Goal: Task Accomplishment & Management: Manage account settings

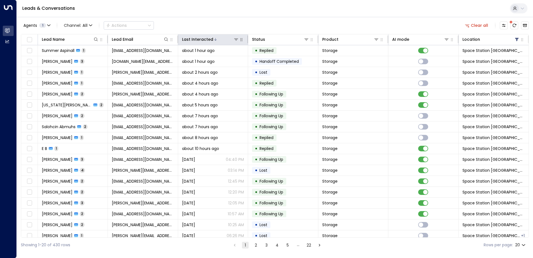
drag, startPoint x: 374, startPoint y: 56, endPoint x: 246, endPoint y: 39, distance: 129.6
click at [248, 15] on div "Leads & Conversations" at bounding box center [275, 8] width 516 height 17
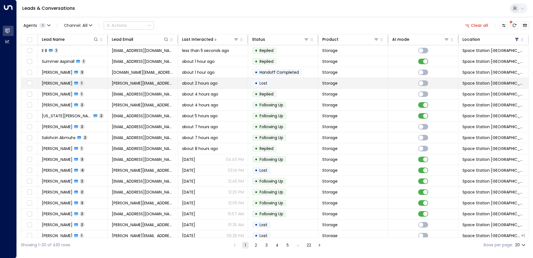
click at [225, 83] on div "about 2 hours ago" at bounding box center [213, 83] width 62 height 6
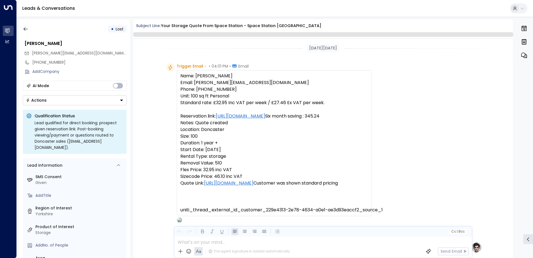
scroll to position [210, 0]
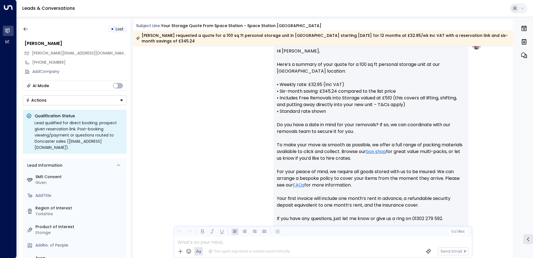
click at [64, 103] on button "Actions" at bounding box center [75, 100] width 104 height 10
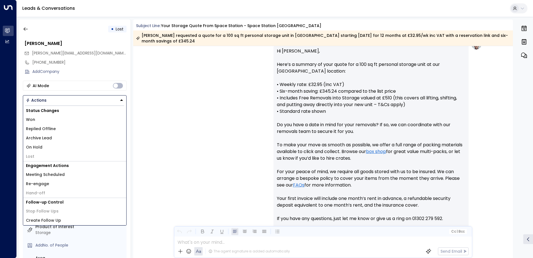
click at [55, 117] on li "Won" at bounding box center [74, 119] width 103 height 9
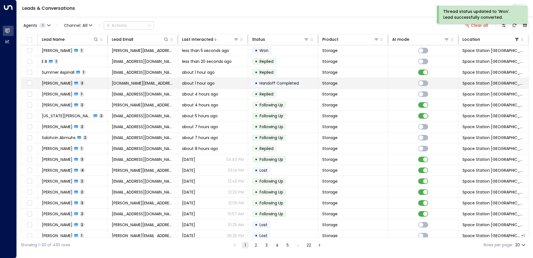
click at [66, 83] on span "[PERSON_NAME]" at bounding box center [57, 83] width 31 height 6
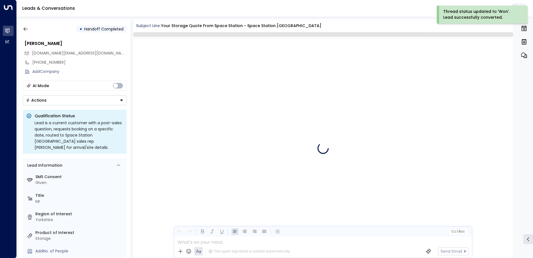
scroll to position [423, 0]
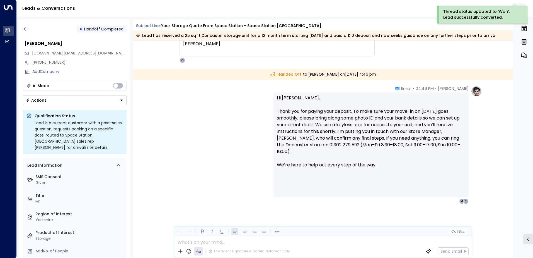
click at [66, 99] on button "Actions" at bounding box center [75, 100] width 104 height 10
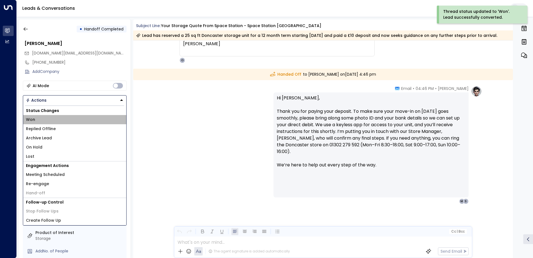
click at [56, 120] on li "Won" at bounding box center [74, 119] width 103 height 9
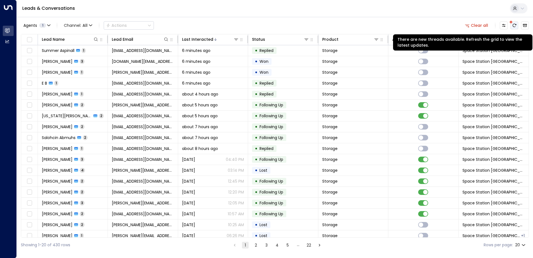
click at [514, 26] on icon "There are new threads available. Refresh the grid to view the latest updates." at bounding box center [514, 25] width 4 height 4
